Goal: Find specific page/section: Find specific page/section

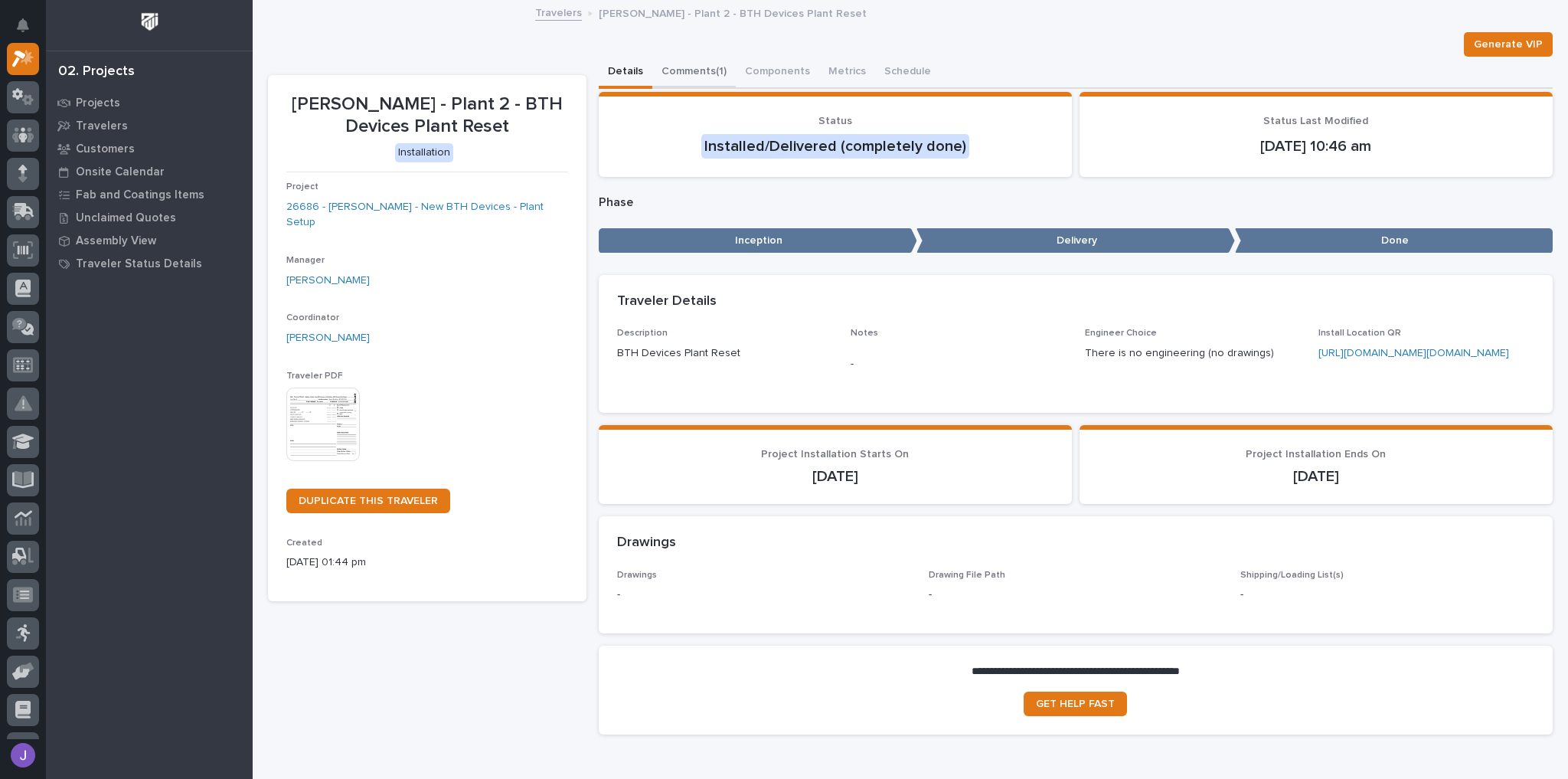
click at [658, 69] on button "Comments (1)" at bounding box center [694, 72] width 84 height 32
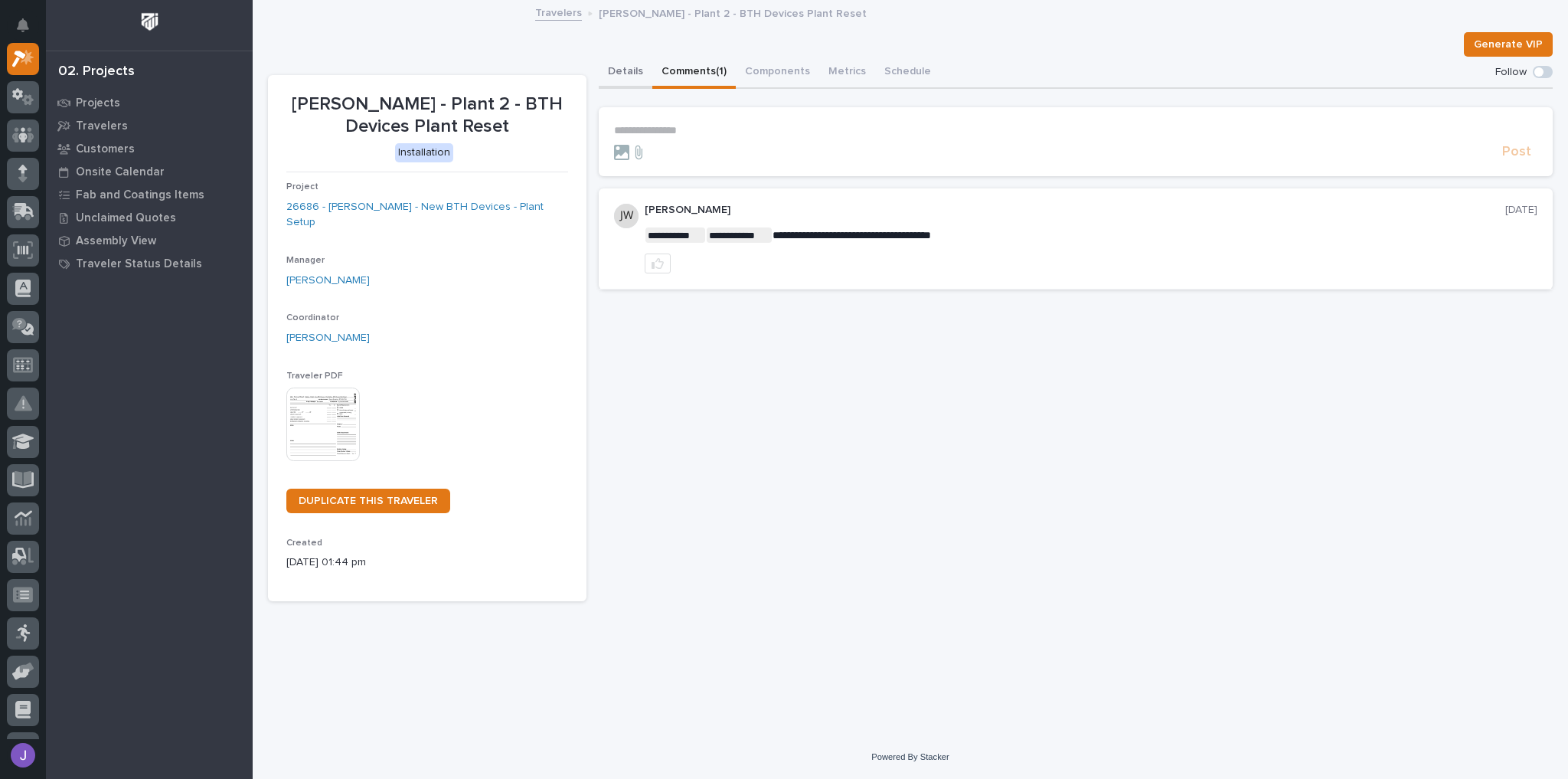
click at [632, 74] on button "Details" at bounding box center [625, 72] width 54 height 32
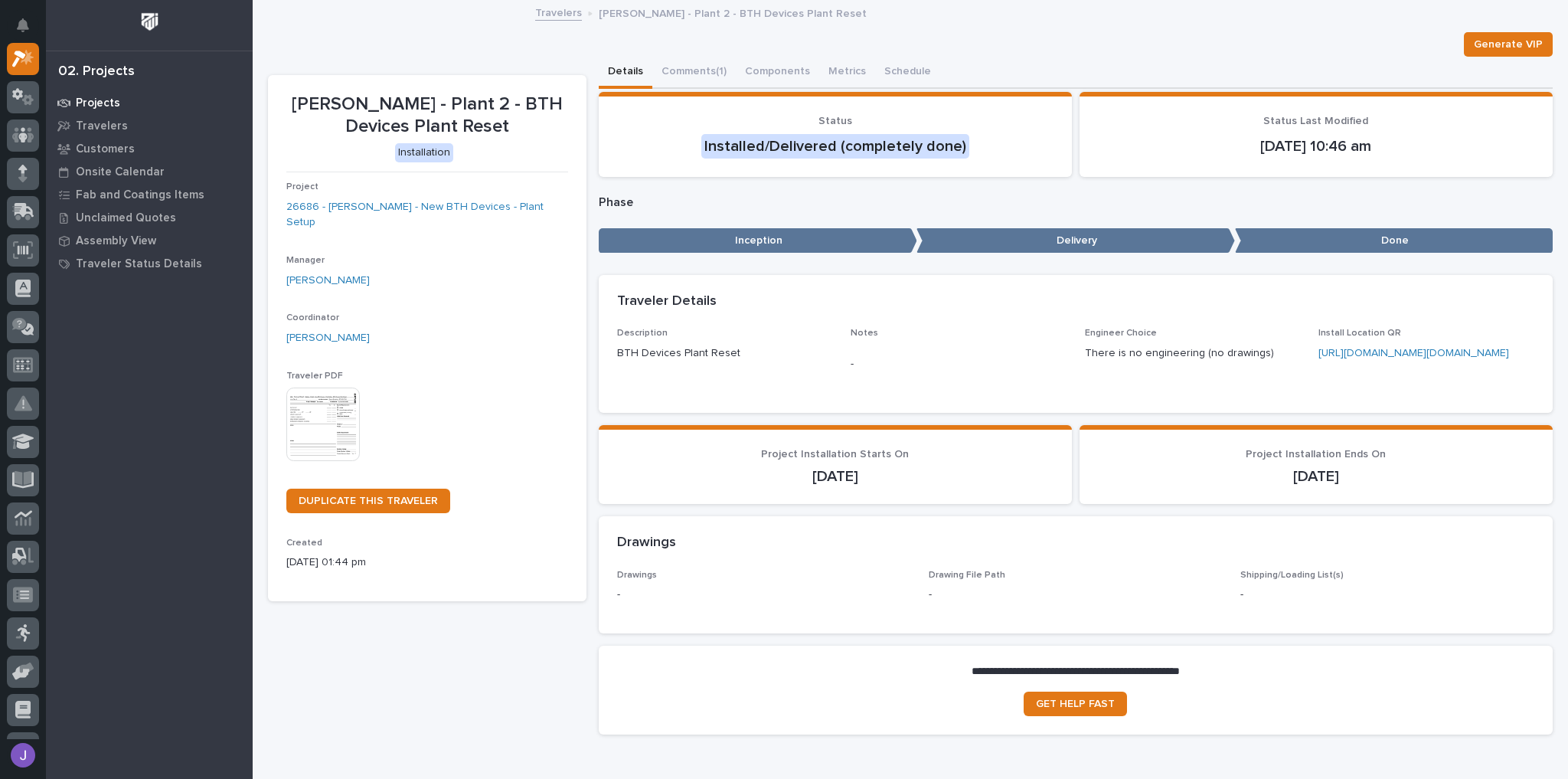
click at [116, 103] on p "Projects" at bounding box center [97, 103] width 44 height 14
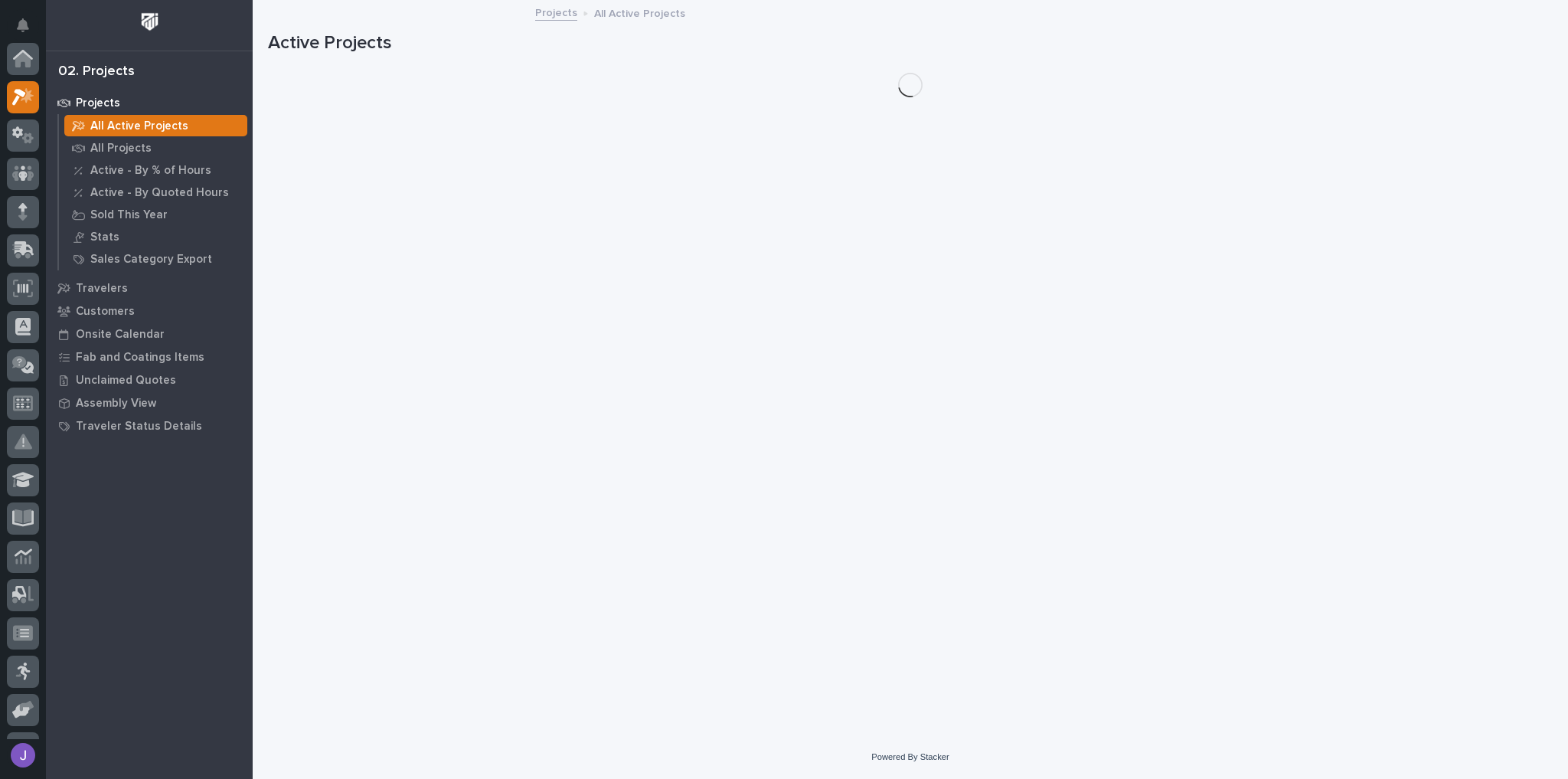
scroll to position [38, 0]
